Goal: Information Seeking & Learning: Learn about a topic

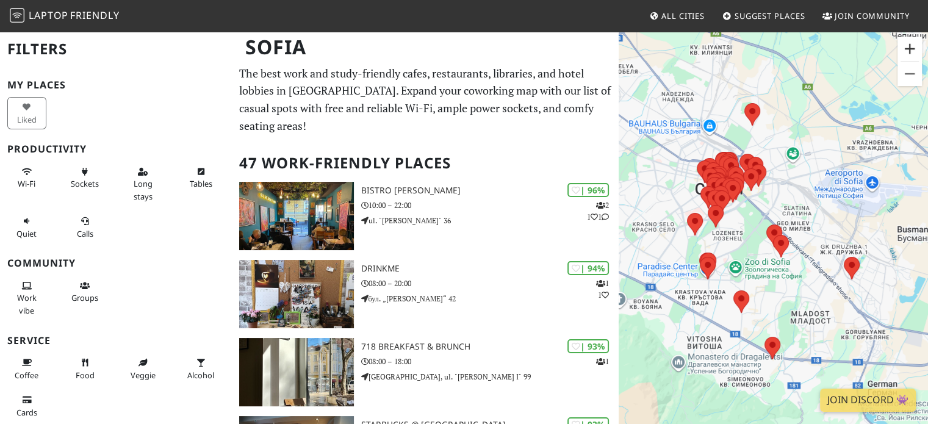
click at [908, 53] on button "Zoom avanti" at bounding box center [910, 49] width 24 height 24
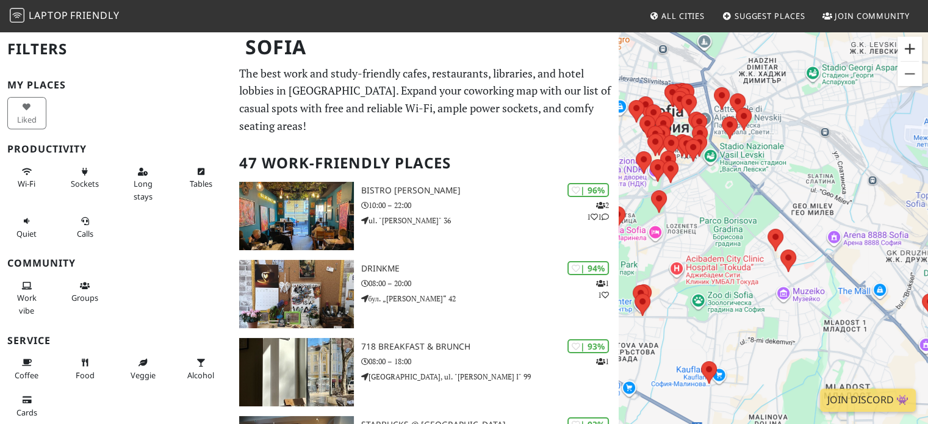
click at [908, 53] on button "Zoom avanti" at bounding box center [910, 49] width 24 height 24
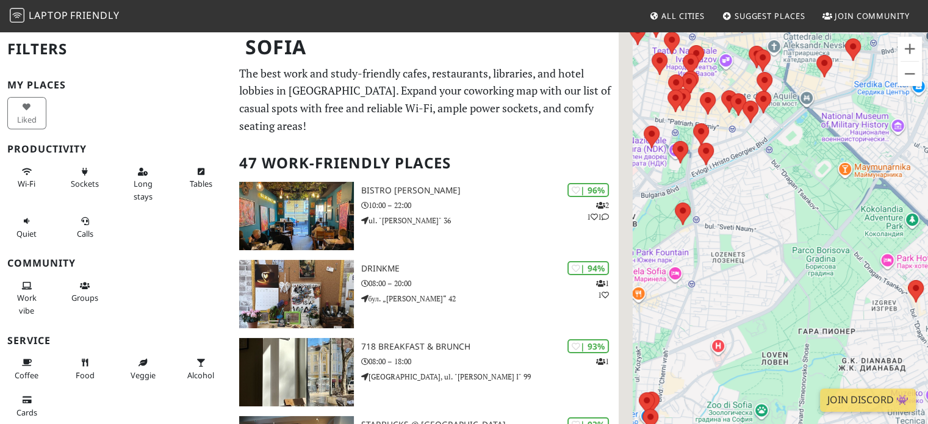
drag, startPoint x: 797, startPoint y: 182, endPoint x: 937, endPoint y: 236, distance: 149.7
click at [927, 236] on html "Laptop Friendly All Cities Suggest Places Join Community Sofia Filters My Place…" at bounding box center [464, 212] width 928 height 424
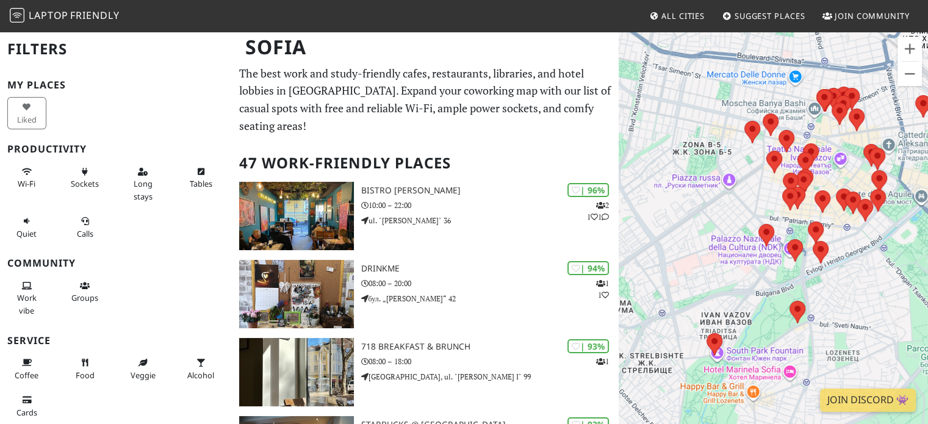
drag, startPoint x: 683, startPoint y: 231, endPoint x: 694, endPoint y: 253, distance: 24.8
click at [694, 253] on div "Per navigare, premi i tasti Freccia." at bounding box center [773, 243] width 309 height 424
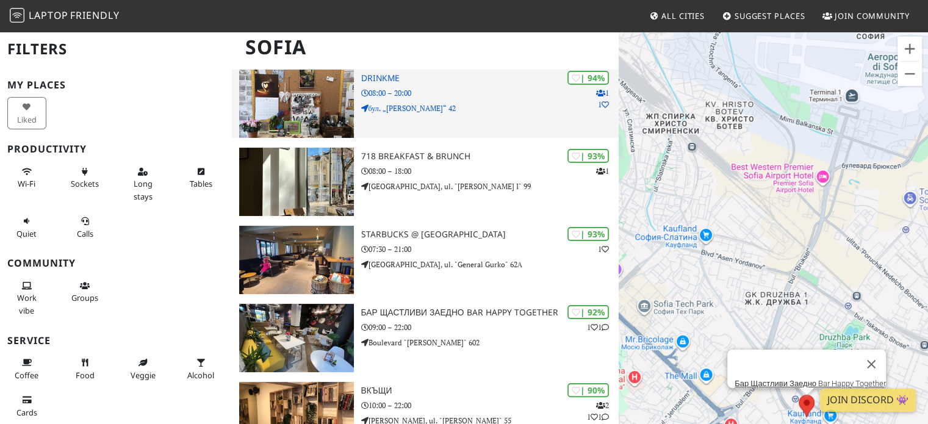
scroll to position [167, 0]
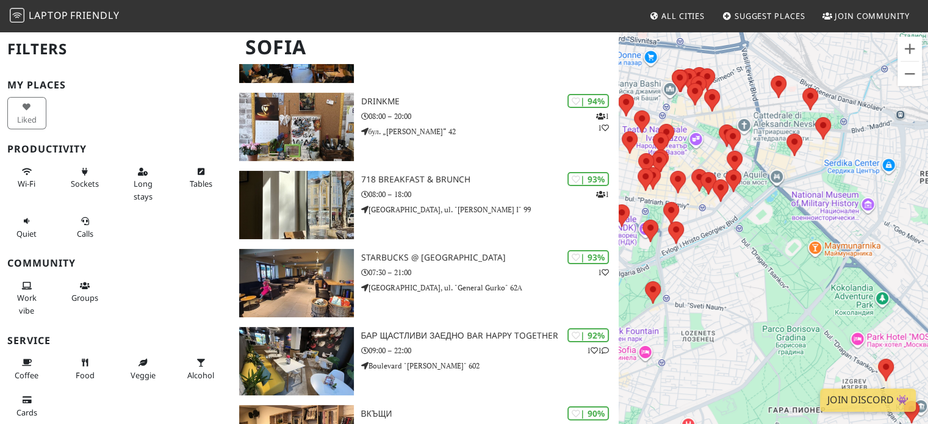
drag, startPoint x: 698, startPoint y: 159, endPoint x: 727, endPoint y: 214, distance: 62.5
click at [727, 214] on div "Per navigare, premi i tasti Freccia." at bounding box center [773, 243] width 309 height 424
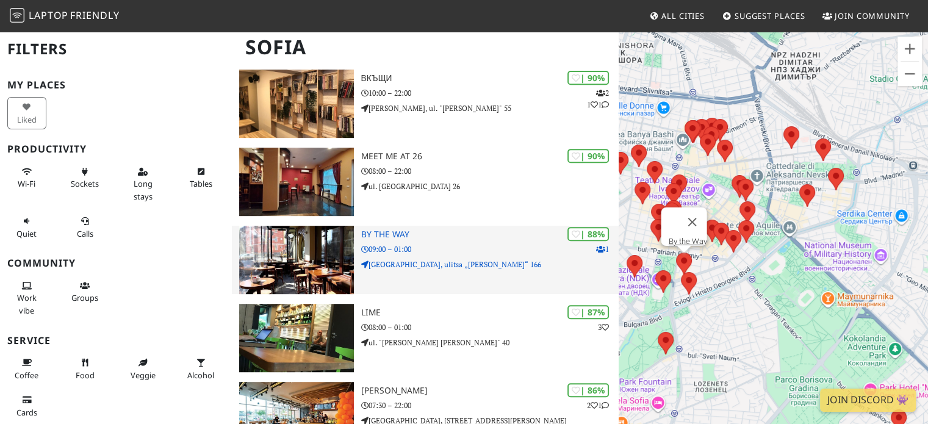
scroll to position [505, 0]
